Goal: Task Accomplishment & Management: Manage account settings

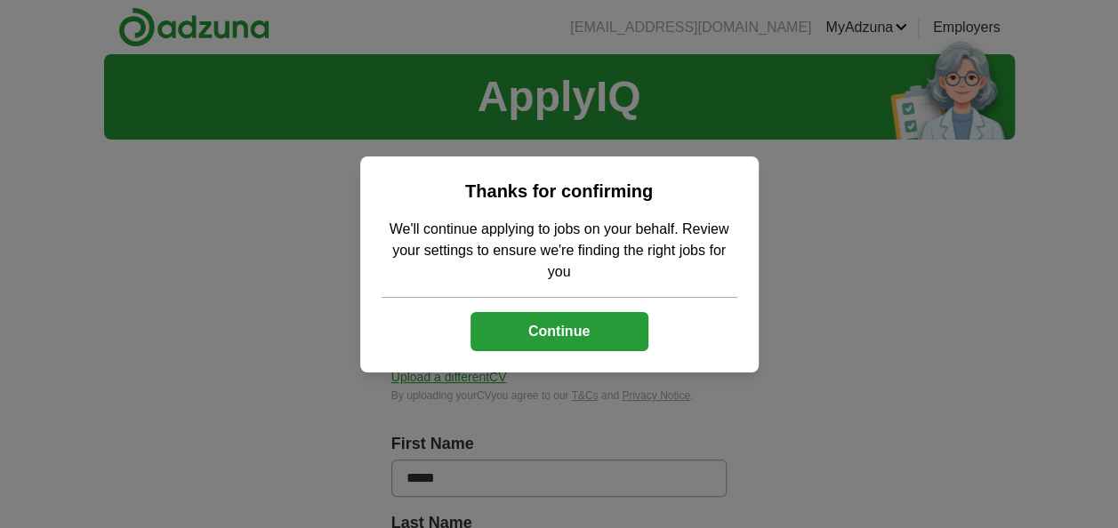
click at [596, 336] on button "Continue" at bounding box center [560, 331] width 178 height 39
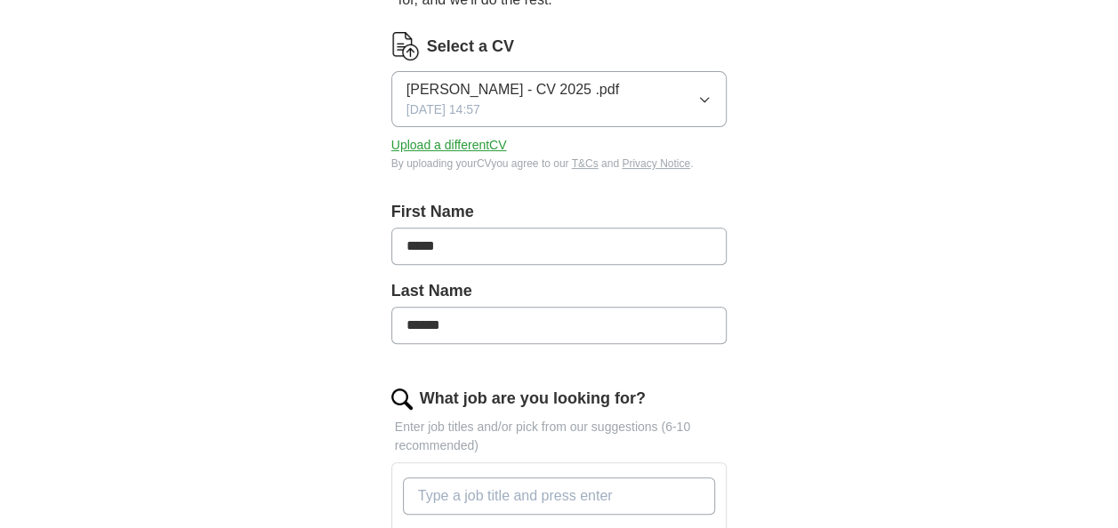
scroll to position [356, 0]
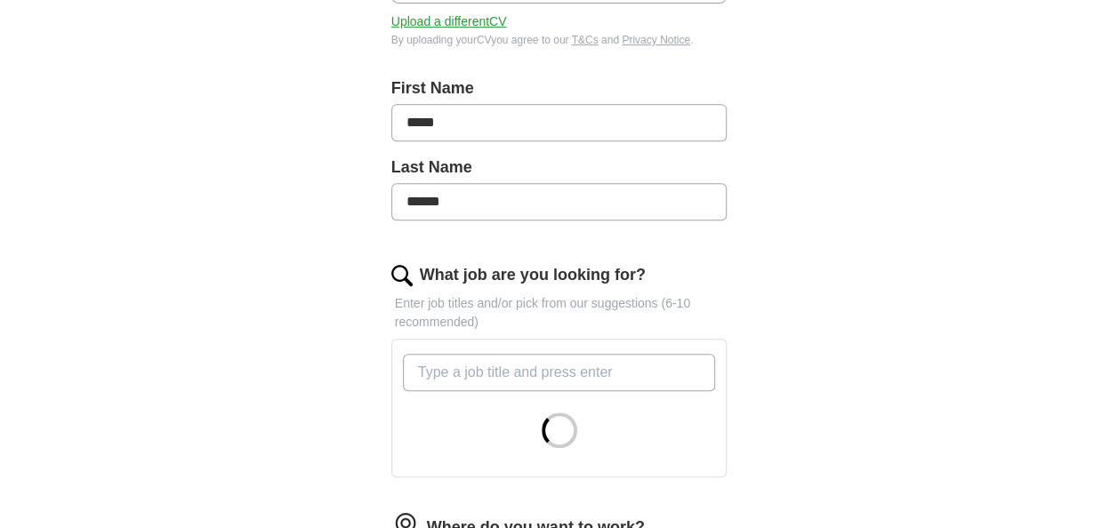
click at [619, 375] on input "What job are you looking for?" at bounding box center [559, 372] width 313 height 37
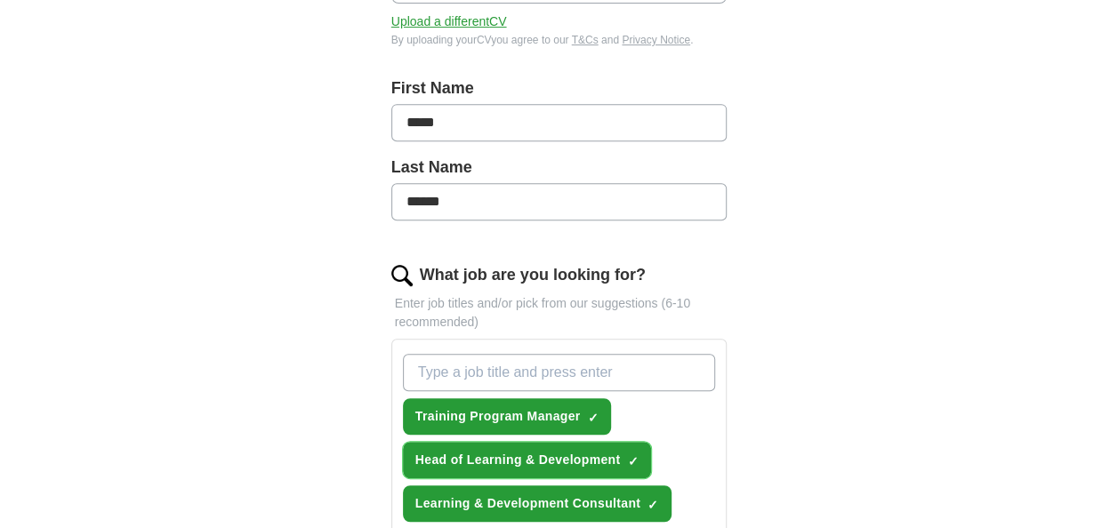
click at [540, 463] on span "Head of Learning & Development" at bounding box center [517, 460] width 205 height 19
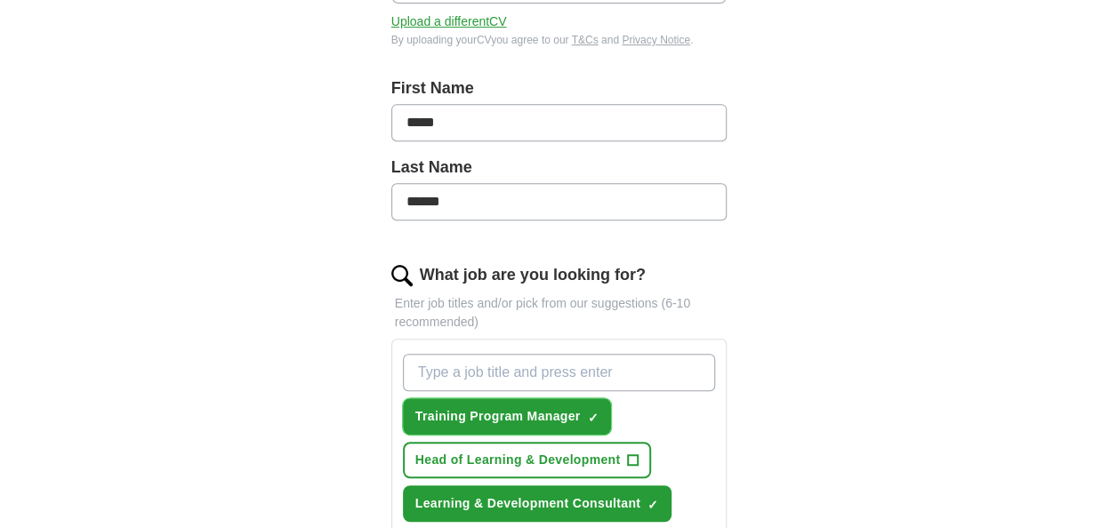
click at [524, 417] on span "Training Program Manager" at bounding box center [497, 416] width 165 height 19
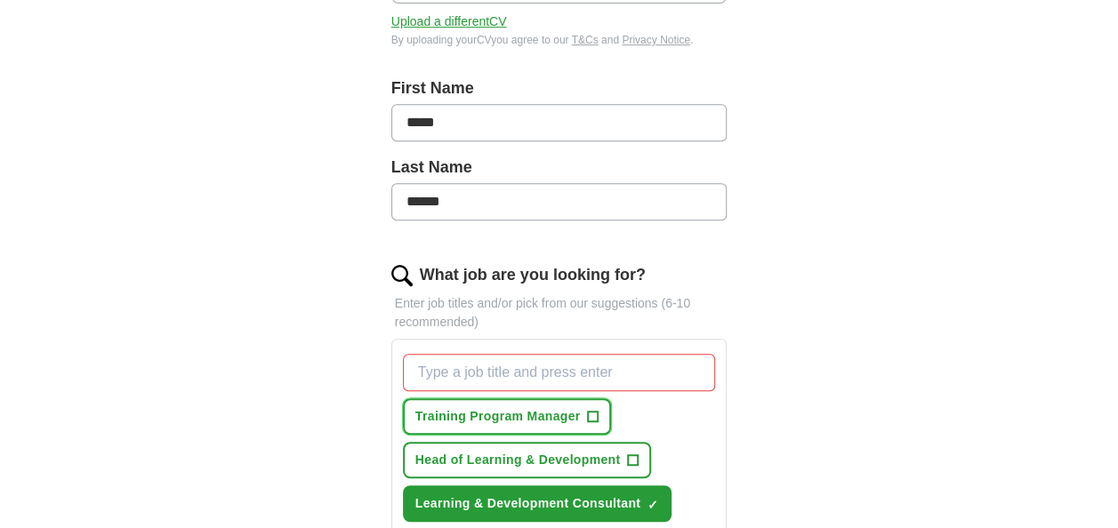
click at [587, 417] on span "+" at bounding box center [593, 417] width 12 height 12
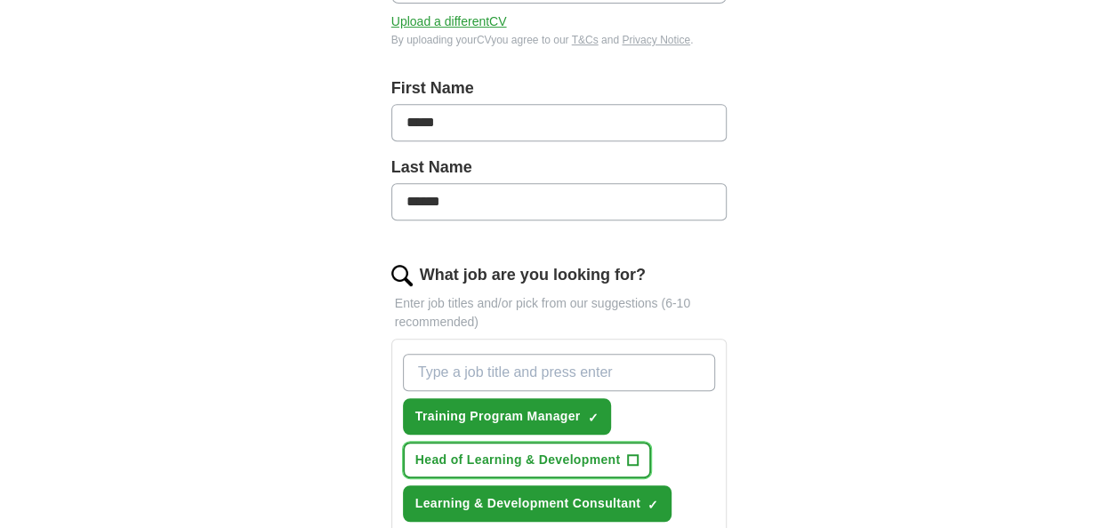
click at [623, 456] on button "Head of Learning & Development +" at bounding box center [527, 460] width 249 height 36
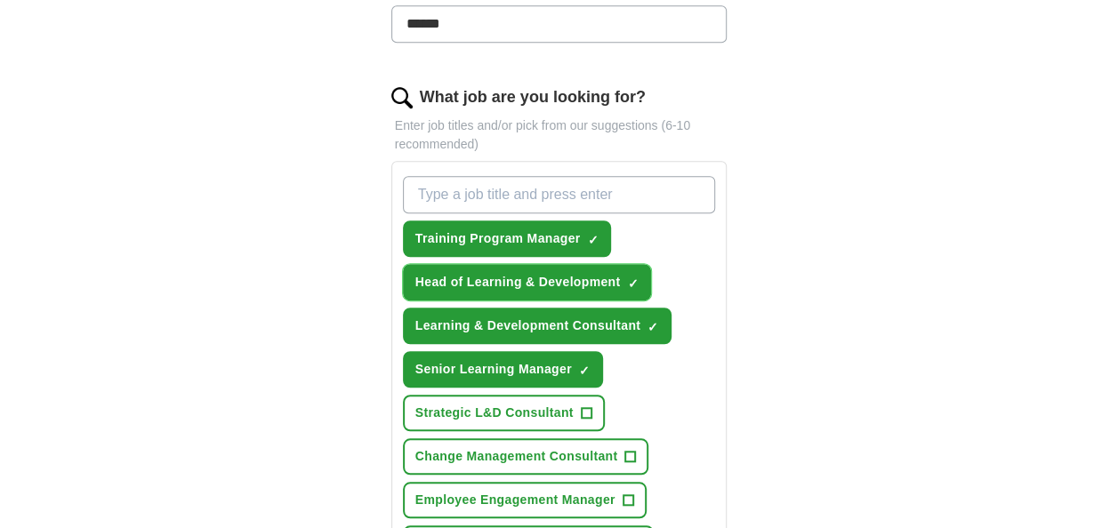
scroll to position [623, 0]
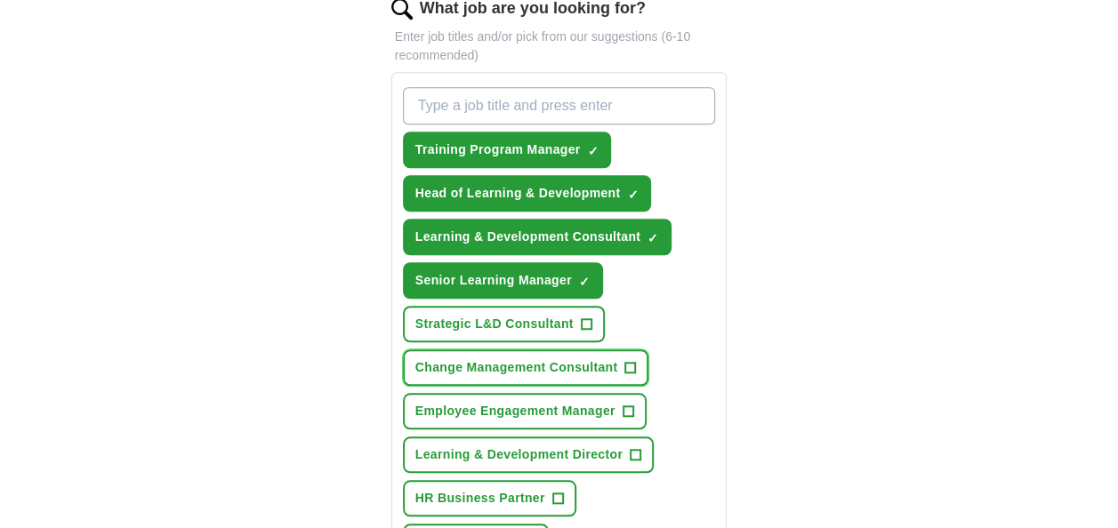
drag, startPoint x: 576, startPoint y: 366, endPoint x: 582, endPoint y: 358, distance: 10.4
click at [577, 365] on span "Change Management Consultant" at bounding box center [516, 367] width 203 height 19
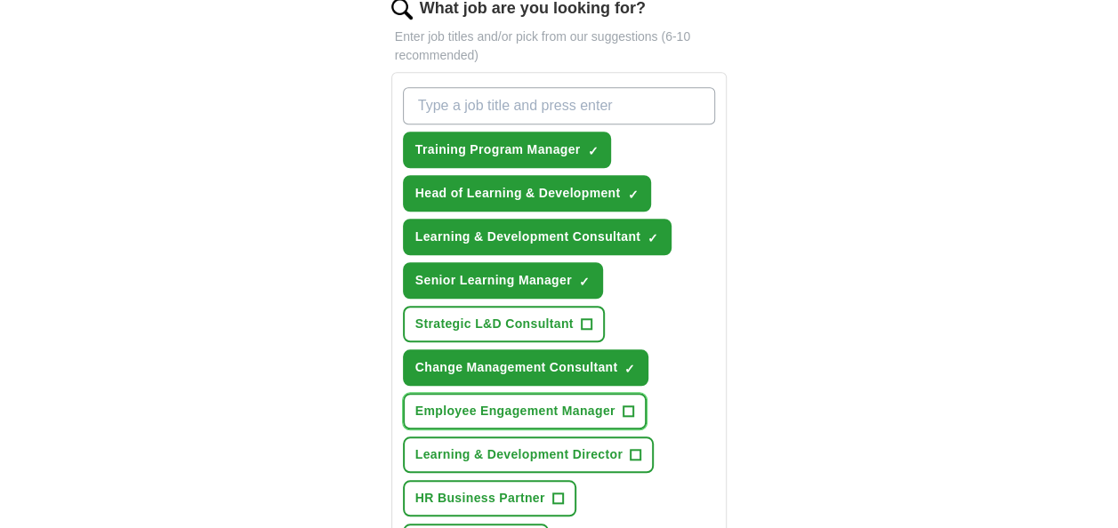
click at [571, 406] on span "Employee Engagement Manager" at bounding box center [515, 411] width 200 height 19
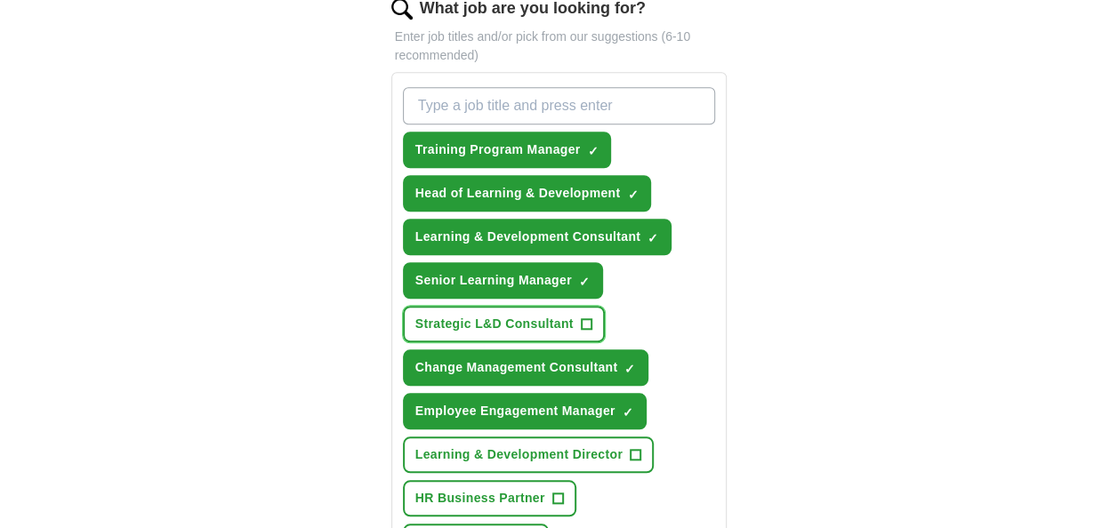
click at [552, 321] on span "Strategic L&D Consultant" at bounding box center [494, 324] width 158 height 19
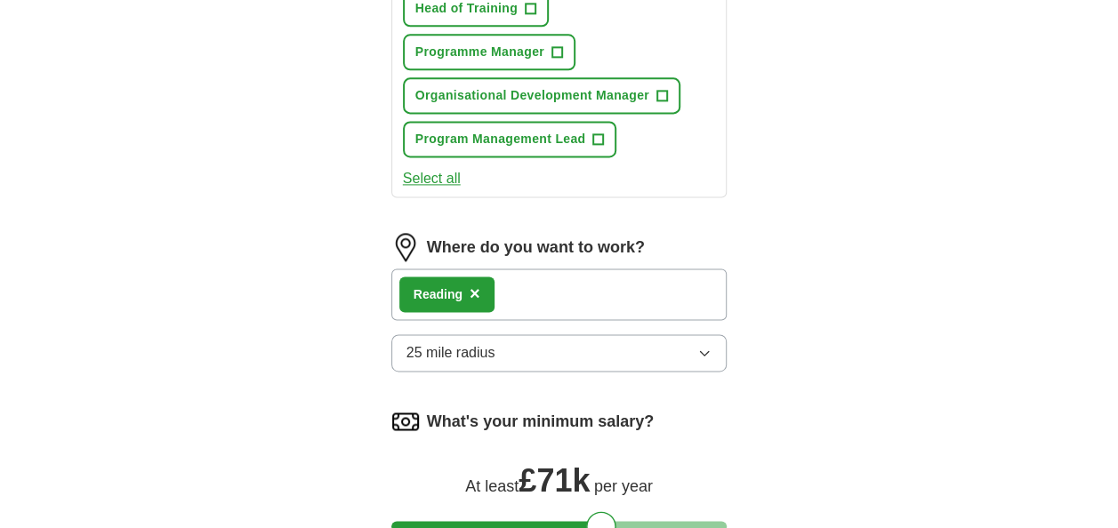
scroll to position [1334, 0]
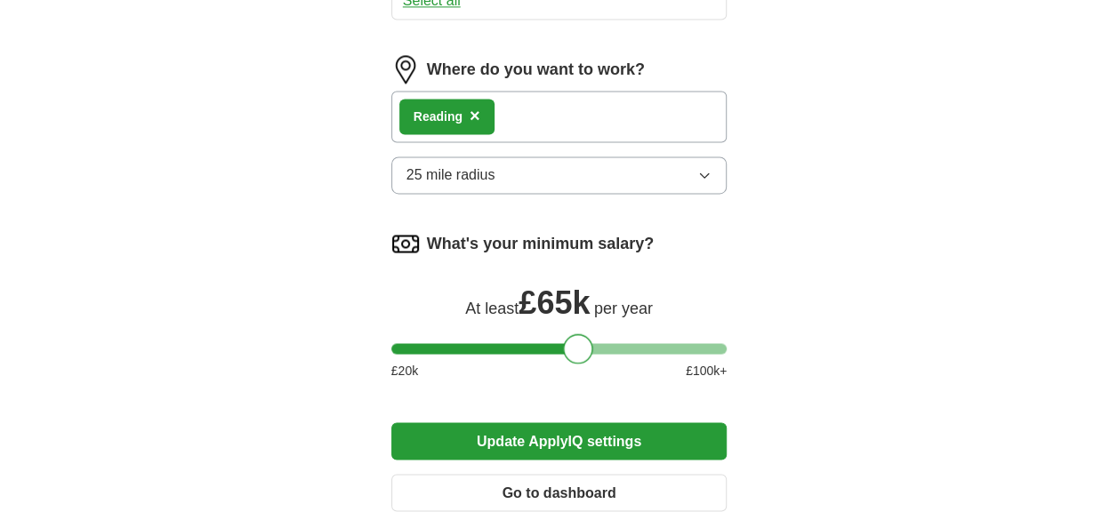
drag, startPoint x: 604, startPoint y: 349, endPoint x: 580, endPoint y: 349, distance: 24.0
click at [580, 349] on div at bounding box center [578, 349] width 30 height 30
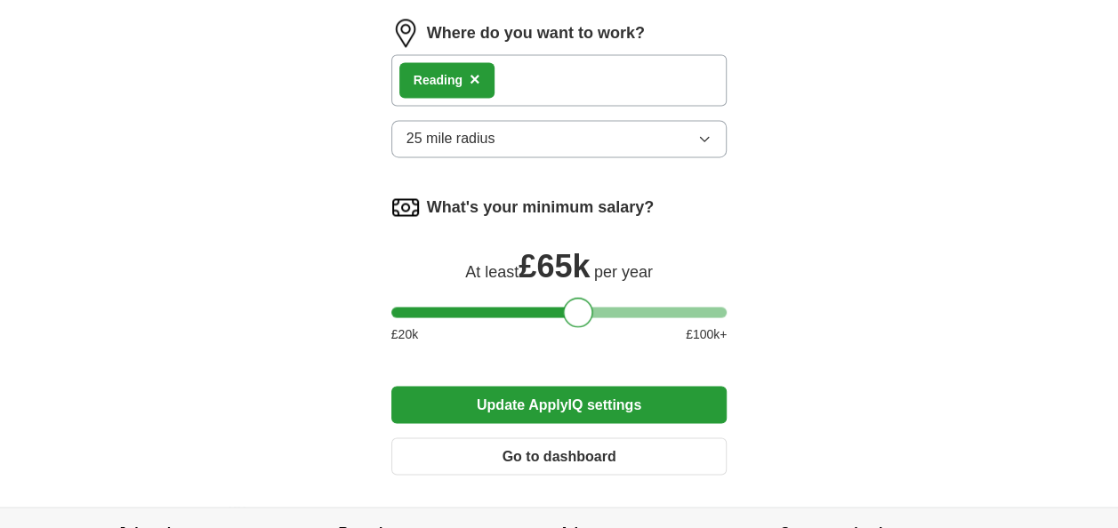
scroll to position [1423, 0]
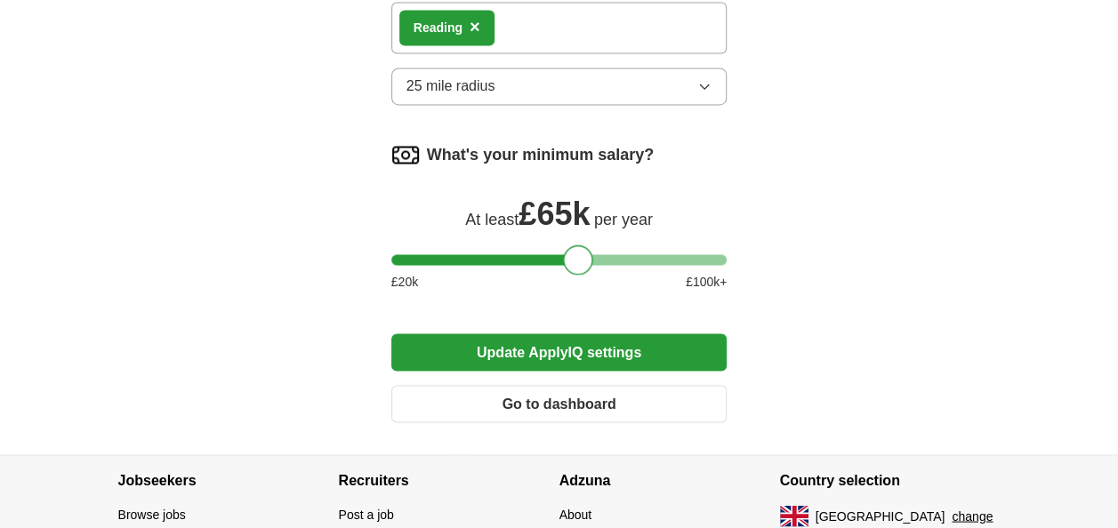
click at [567, 352] on button "Update ApplyIQ settings" at bounding box center [559, 352] width 336 height 37
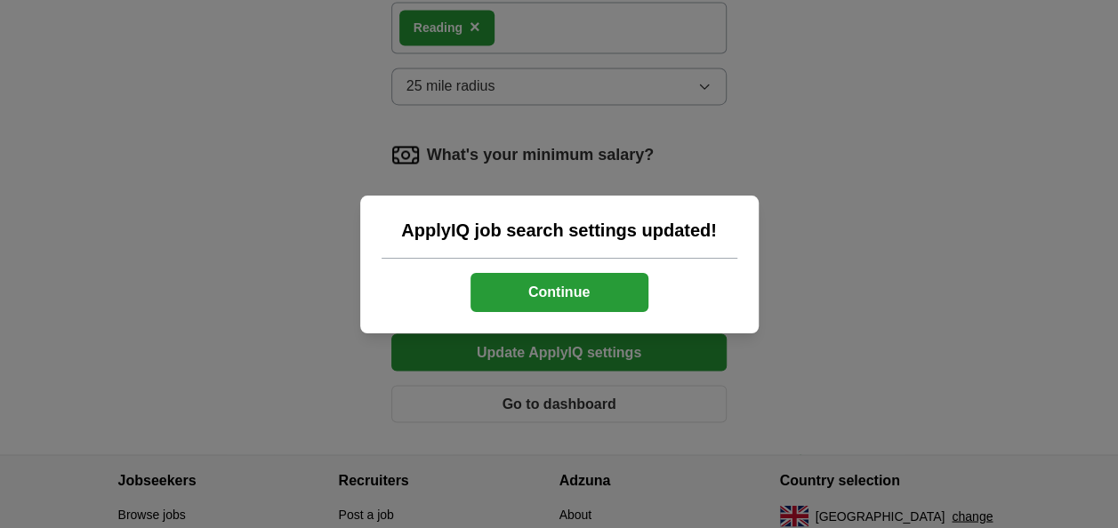
click at [572, 286] on button "Continue" at bounding box center [560, 292] width 178 height 39
